Goal: Check status: Check status

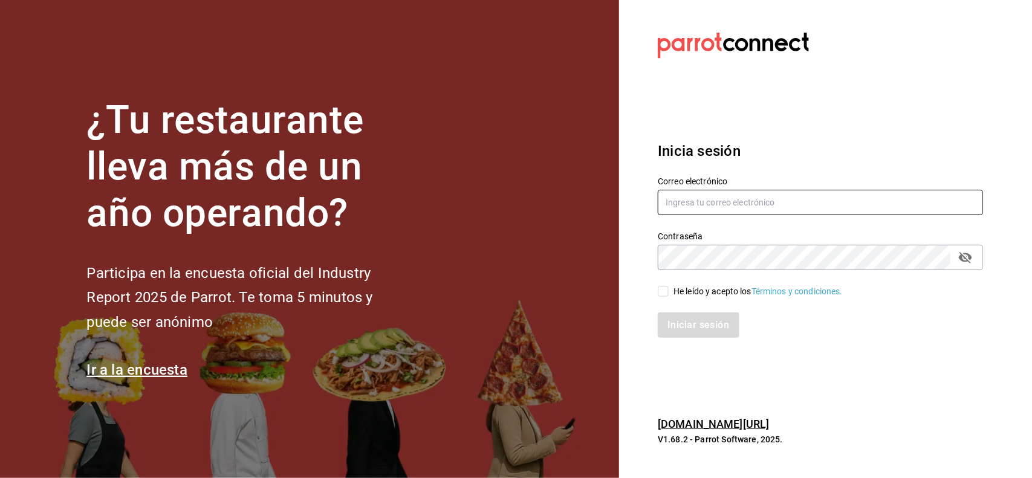
type input "[PERSON_NAME][EMAIL_ADDRESS][PERSON_NAME][DOMAIN_NAME]"
click at [656, 294] on div "He leído y acepto los Términos y condiciones." at bounding box center [813, 284] width 340 height 28
click at [678, 327] on div "Iniciar sesión" at bounding box center [820, 324] width 325 height 25
click at [666, 288] on input "He leído y acepto los Términos y condiciones." at bounding box center [663, 291] width 11 height 11
checkbox input "true"
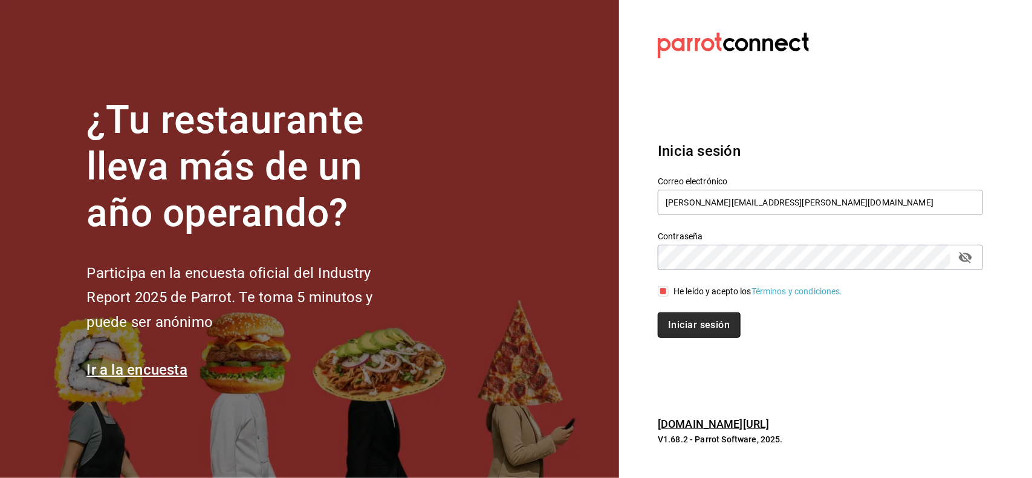
click at [684, 320] on button "Iniciar sesión" at bounding box center [699, 324] width 82 height 25
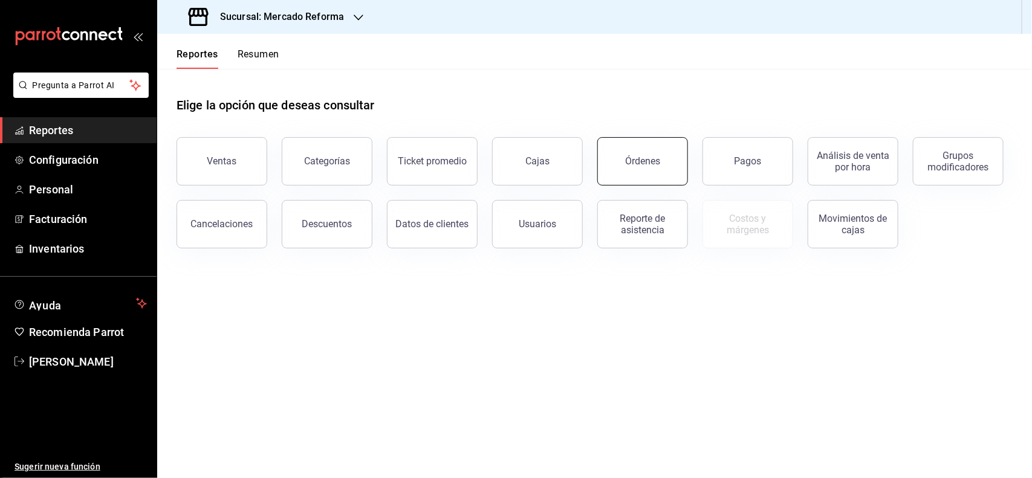
drag, startPoint x: 689, startPoint y: 161, endPoint x: 658, endPoint y: 161, distance: 31.4
click at [669, 163] on div "Ventas Categorías Ticket promedio Cajas Órdenes Pagos Análisis de venta por hor…" at bounding box center [587, 186] width 850 height 126
click at [654, 161] on div "Órdenes" at bounding box center [642, 160] width 35 height 11
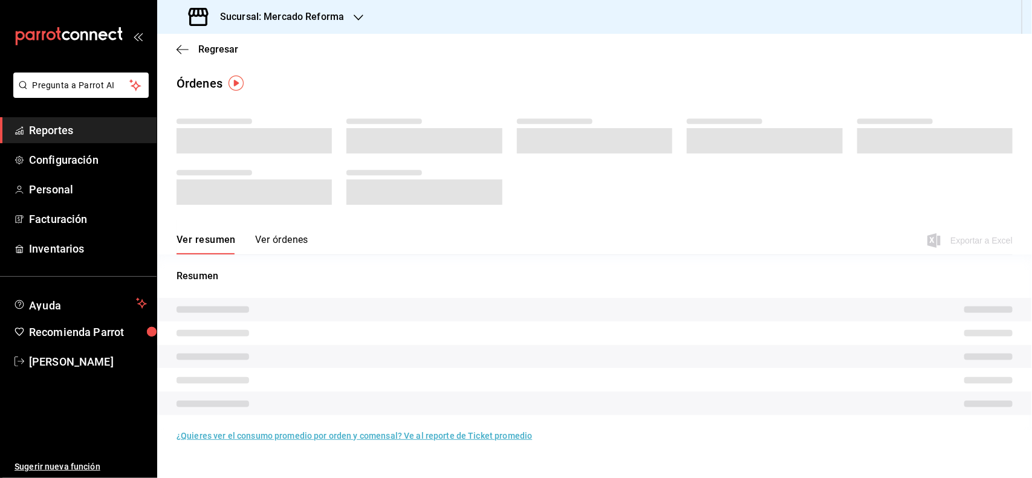
click at [65, 126] on span "Reportes" at bounding box center [88, 130] width 118 height 16
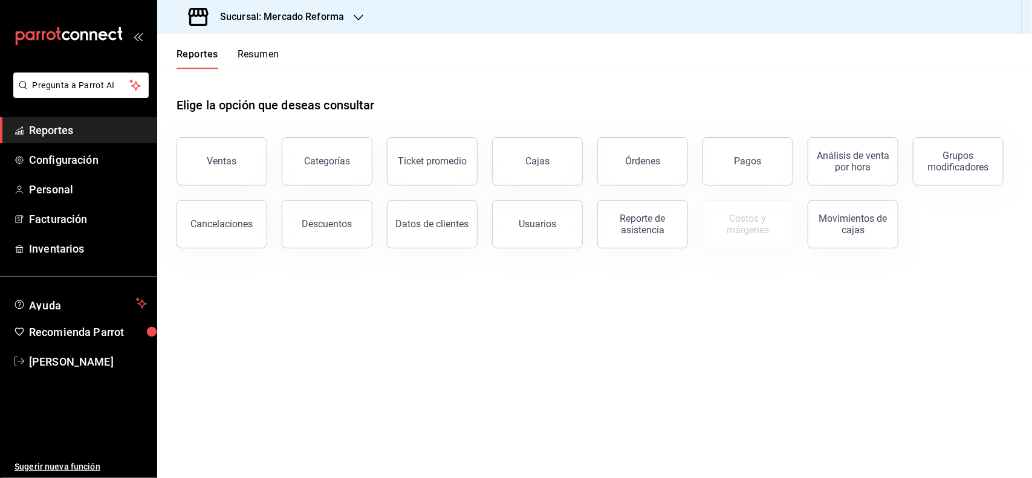
click at [59, 126] on span "Reportes" at bounding box center [88, 130] width 118 height 16
click at [624, 164] on button "Órdenes" at bounding box center [642, 161] width 91 height 48
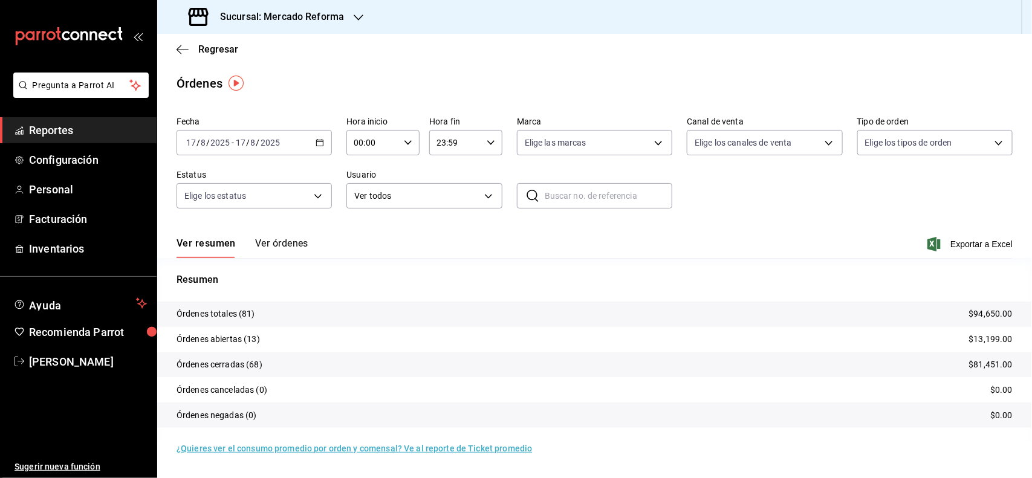
click at [187, 140] on input "17" at bounding box center [191, 143] width 11 height 10
click at [231, 316] on span "Rango de fechas" at bounding box center [234, 315] width 94 height 13
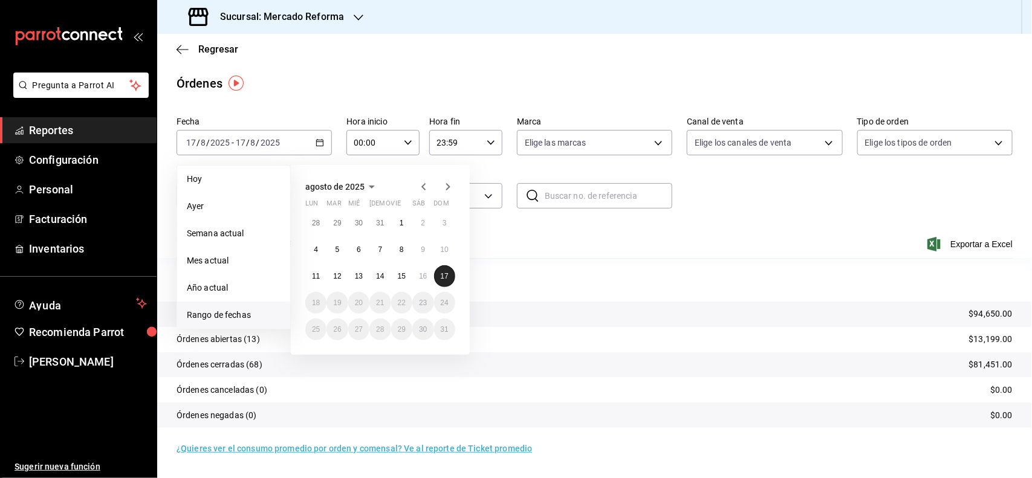
click at [437, 273] on button "17" at bounding box center [444, 276] width 21 height 22
click at [441, 273] on abbr "17" at bounding box center [445, 276] width 8 height 8
click at [439, 273] on p "Resumen" at bounding box center [594, 280] width 836 height 15
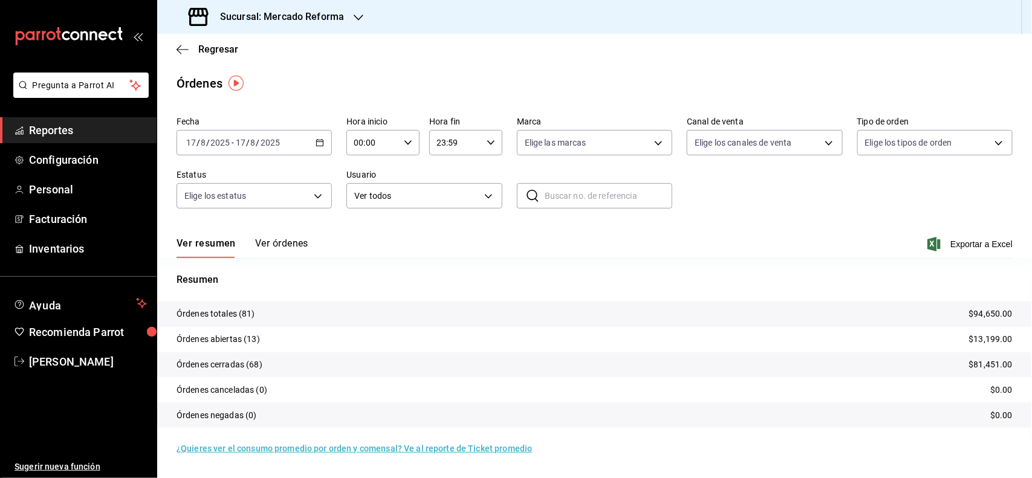
click at [406, 142] on \(Stroke\) "button" at bounding box center [407, 142] width 7 height 4
click at [357, 181] on span "03" at bounding box center [365, 185] width 18 height 10
type input "03:00"
click at [358, 12] on div at bounding box center [516, 239] width 1032 height 478
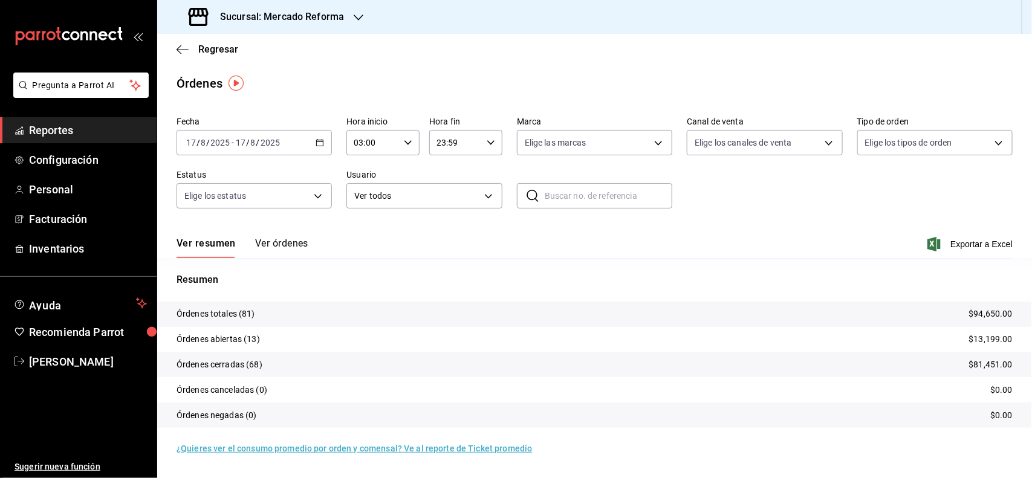
click at [355, 18] on icon "button" at bounding box center [359, 18] width 10 height 6
click at [294, 79] on div "Mochomos ([GEOGRAPHIC_DATA])" at bounding box center [248, 79] width 162 height 13
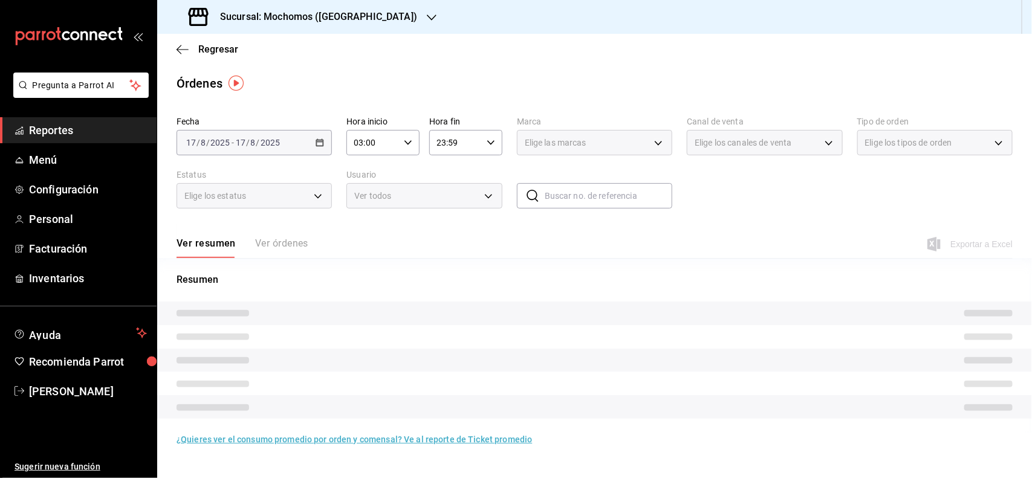
click at [29, 131] on span "Reportes" at bounding box center [88, 130] width 118 height 16
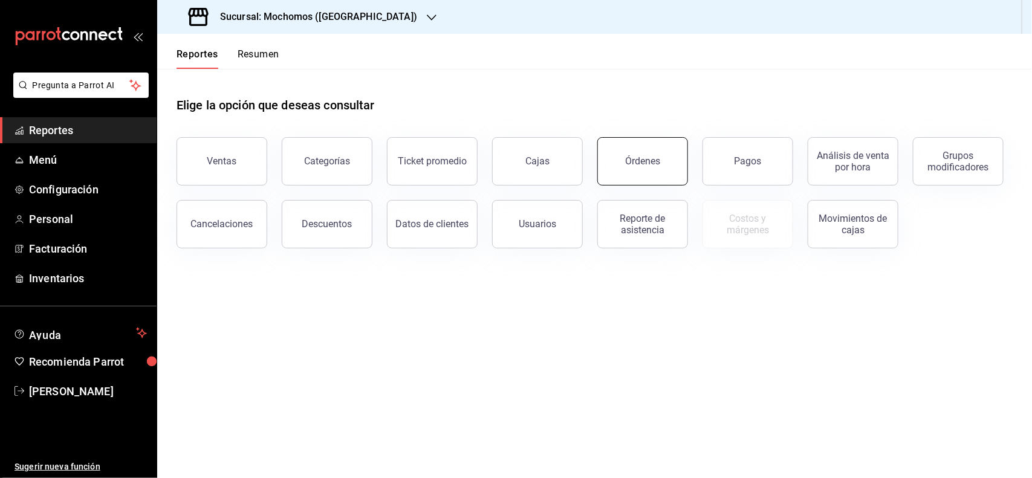
click at [648, 152] on button "Órdenes" at bounding box center [642, 161] width 91 height 48
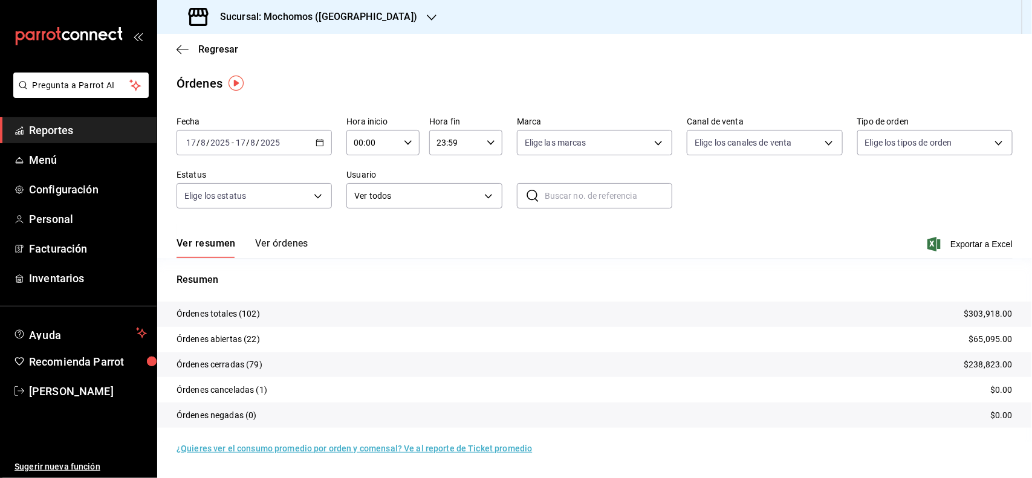
drag, startPoint x: 206, startPoint y: 157, endPoint x: 183, endPoint y: 133, distance: 33.3
click at [183, 133] on div "[DATE] [DATE] - [DATE] [DATE]" at bounding box center [253, 142] width 155 height 25
click at [192, 140] on input "17" at bounding box center [191, 143] width 11 height 10
click at [251, 309] on span "Rango de fechas" at bounding box center [234, 315] width 94 height 13
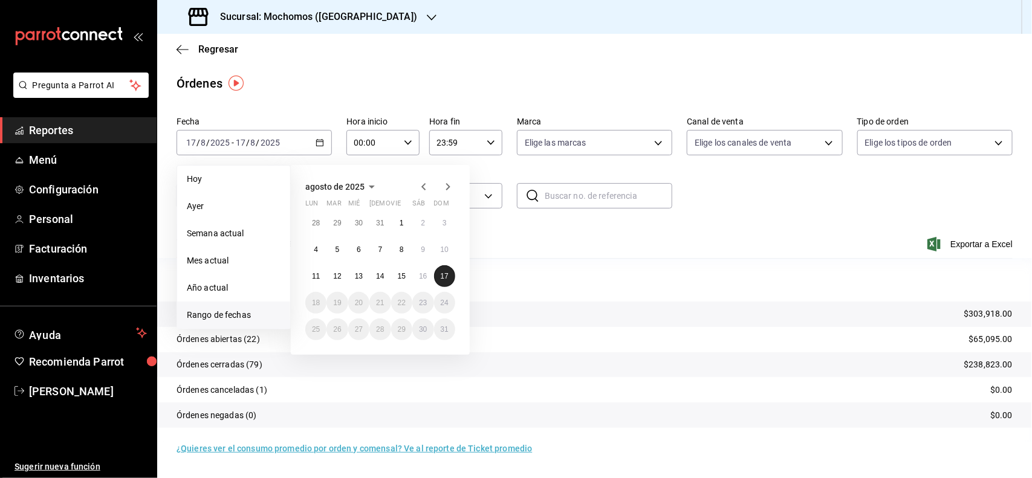
click at [448, 282] on button "17" at bounding box center [444, 276] width 21 height 22
click at [448, 282] on p "Resumen" at bounding box center [594, 280] width 836 height 15
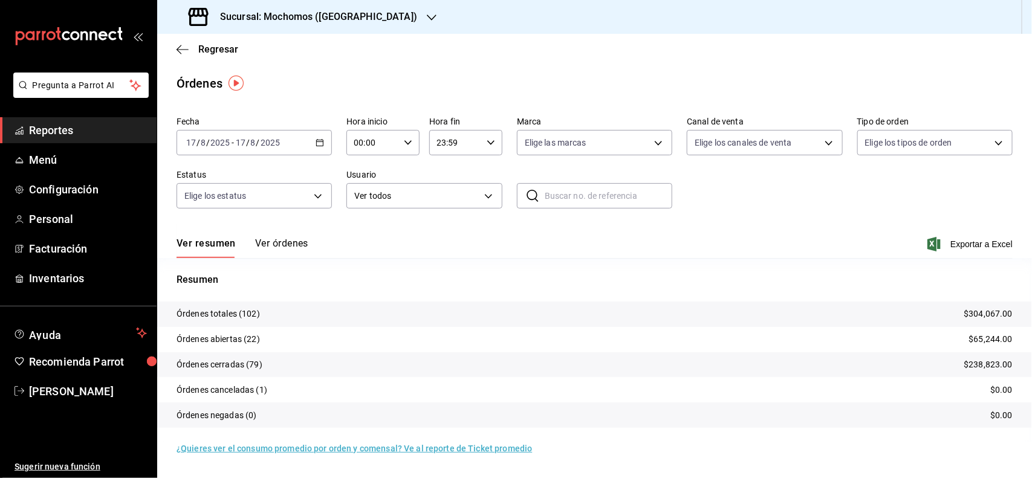
click at [418, 145] on div "00:00 Hora inicio" at bounding box center [382, 142] width 73 height 25
click at [372, 186] on span "03" at bounding box center [365, 185] width 18 height 10
type input "03:00"
